Goal: Task Accomplishment & Management: Complete application form

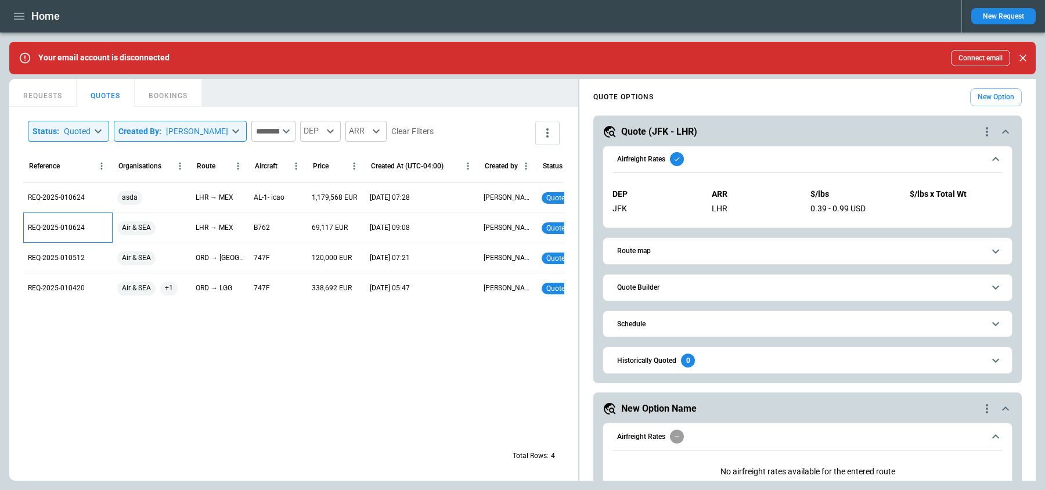
click at [44, 226] on p "REQ-2025-010624" at bounding box center [56, 228] width 57 height 10
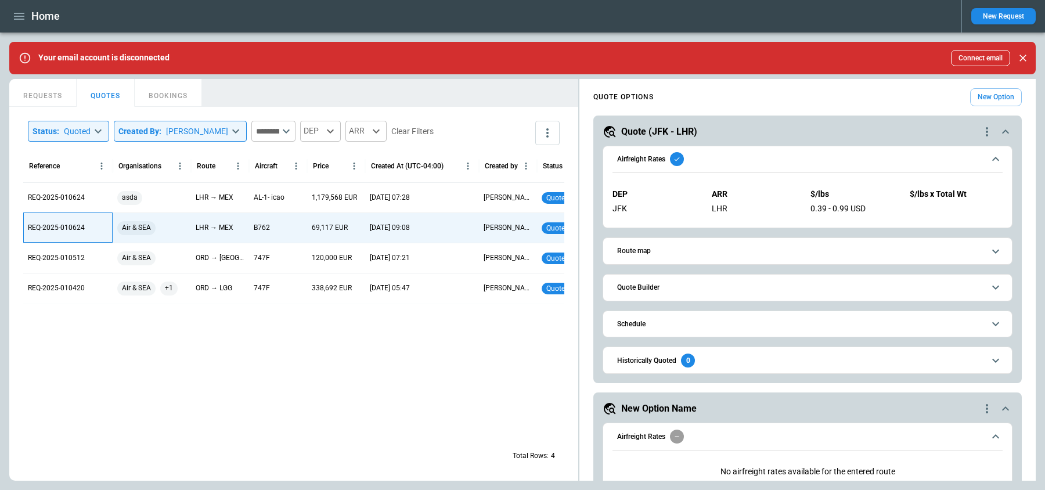
click at [53, 226] on p "REQ-2025-010624" at bounding box center [56, 228] width 57 height 10
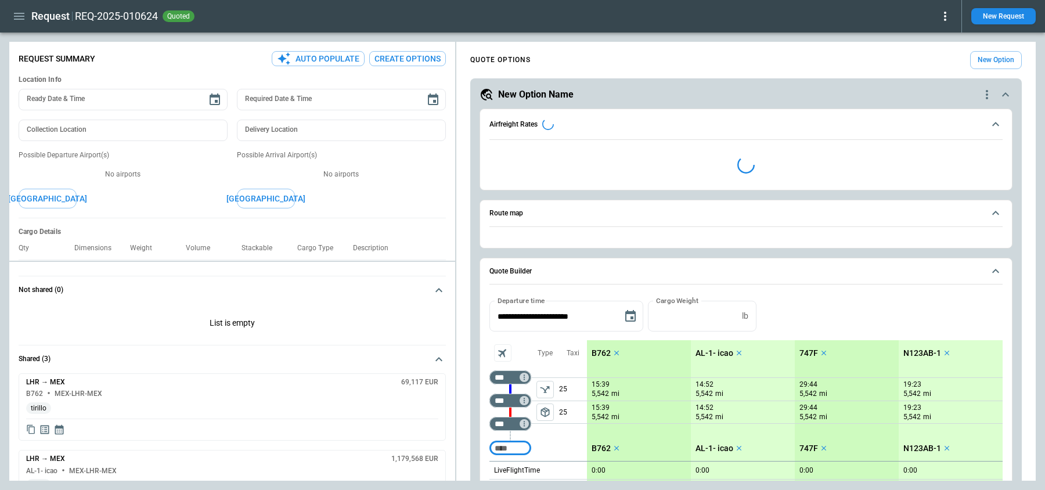
type textarea "*"
type input "**********"
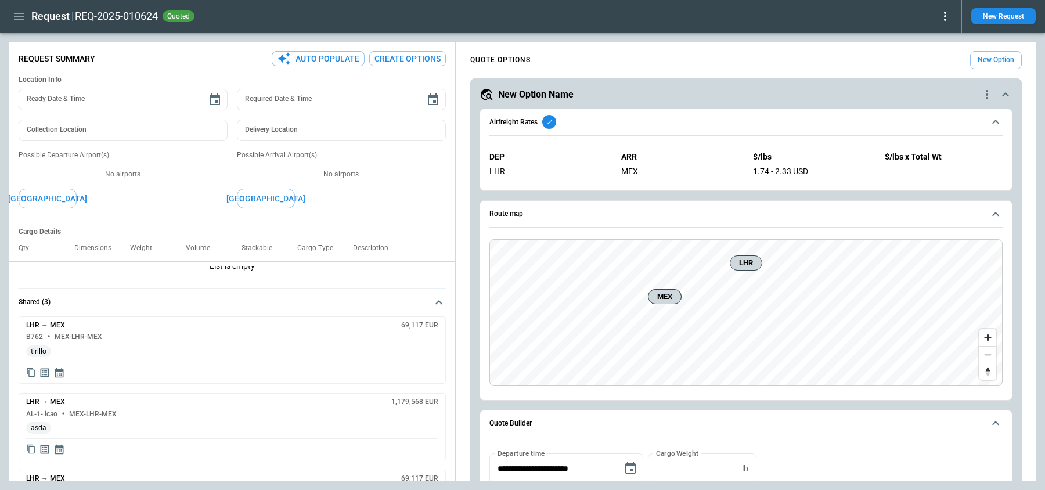
scroll to position [73, 0]
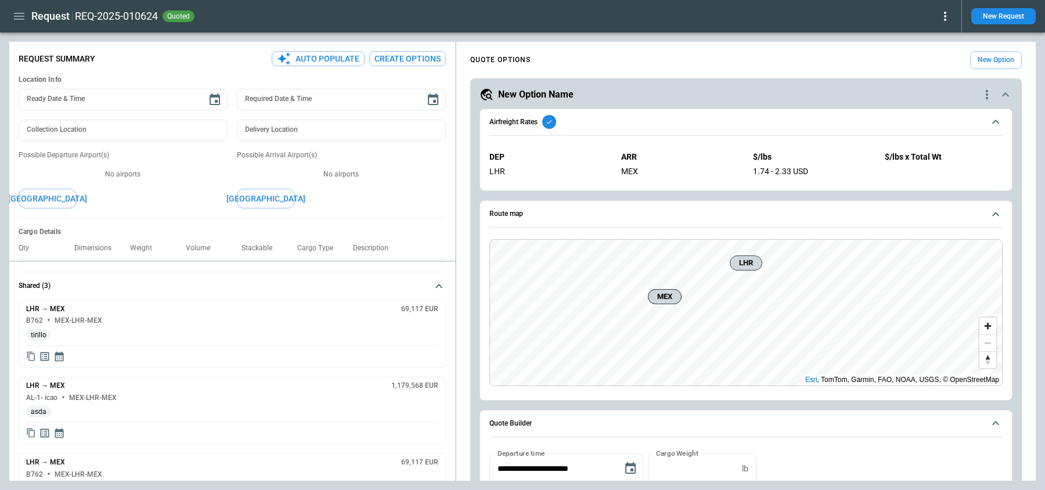
click at [46, 357] on icon "Display detailed quote content" at bounding box center [45, 356] width 9 height 9
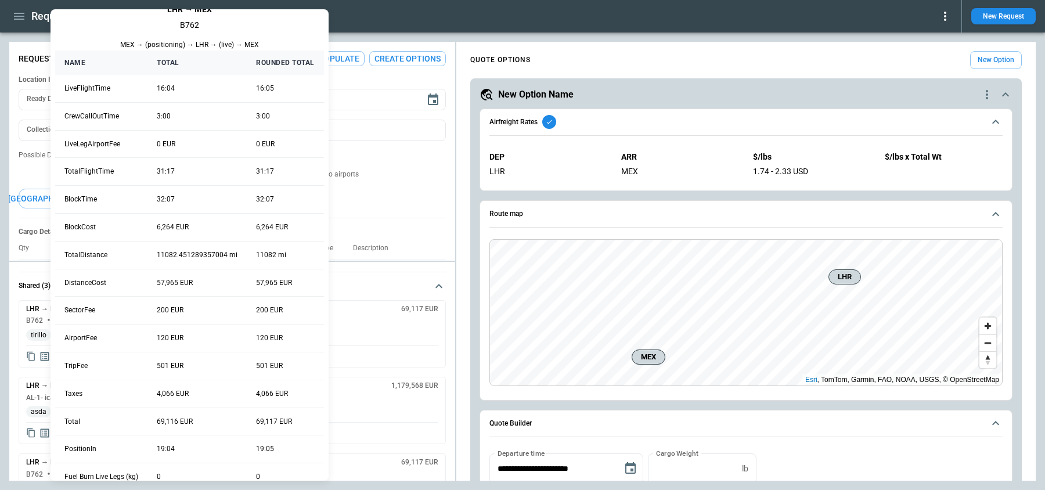
scroll to position [1, 0]
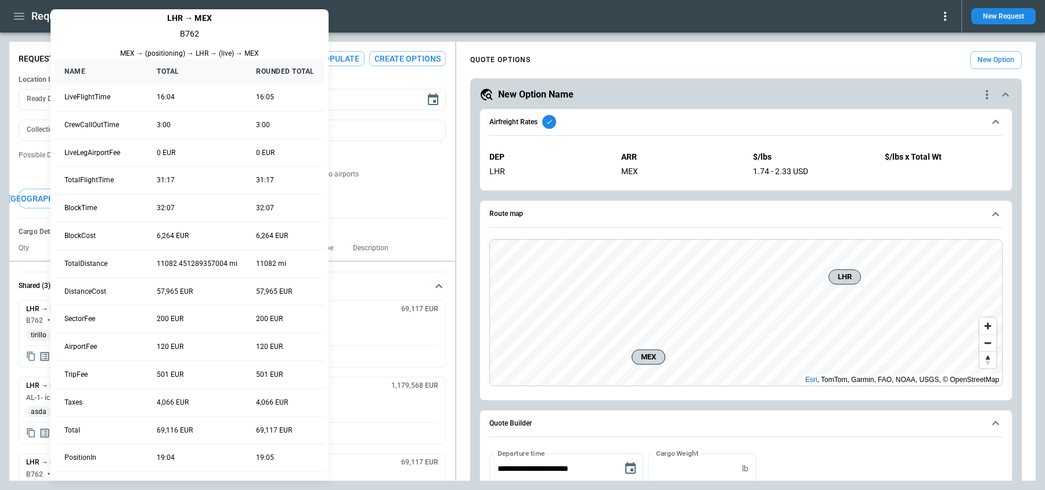
click at [400, 164] on div at bounding box center [522, 245] width 1045 height 490
